Goal: Task Accomplishment & Management: Manage account settings

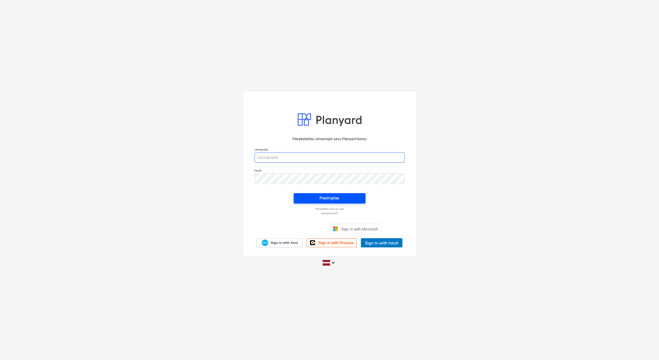
type input "[PERSON_NAME][EMAIL_ADDRESS][DOMAIN_NAME]"
click at [326, 195] on div "Pieslēgties" at bounding box center [330, 198] width 20 height 7
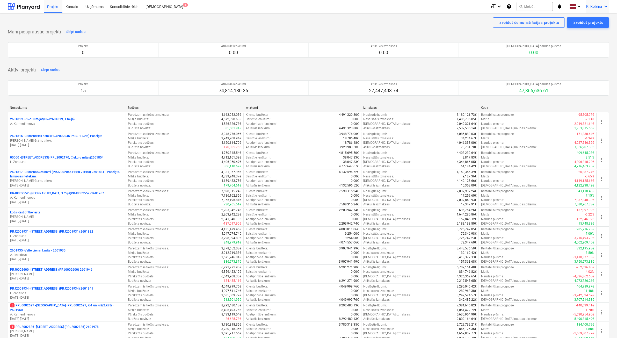
click at [606, 6] on icon "keyboard_arrow_down" at bounding box center [606, 6] width 6 height 6
click at [592, 28] on div "Izlogoties" at bounding box center [593, 29] width 31 height 8
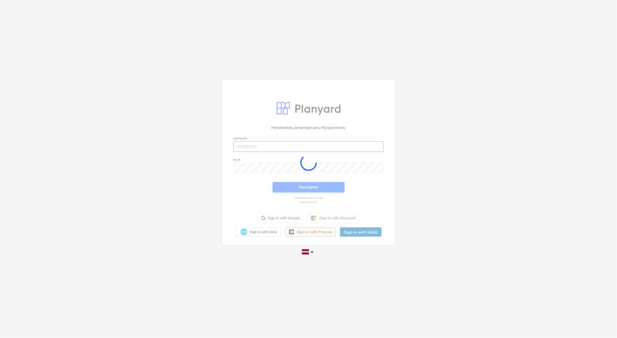
type input "[PERSON_NAME][EMAIL_ADDRESS][DOMAIN_NAME]"
